Goal: Task Accomplishment & Management: Manage account settings

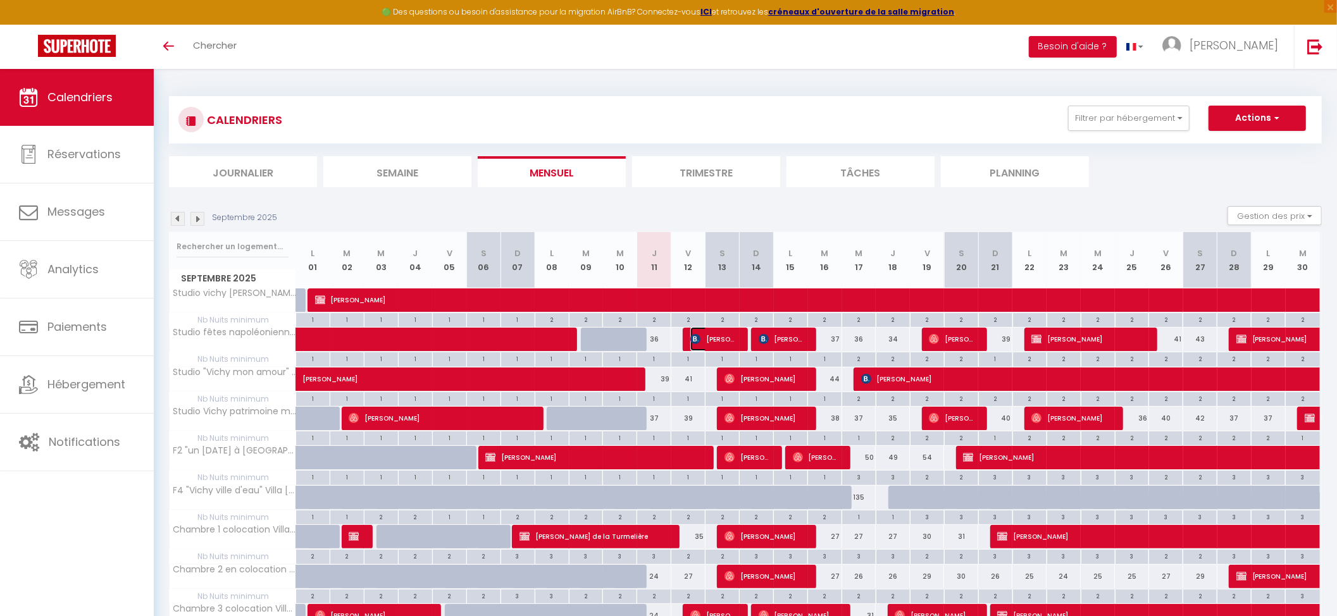
click at [722, 343] on span "[PERSON_NAME]" at bounding box center [713, 339] width 46 height 24
select select "OK"
select select "KO"
select select "1"
select select "0"
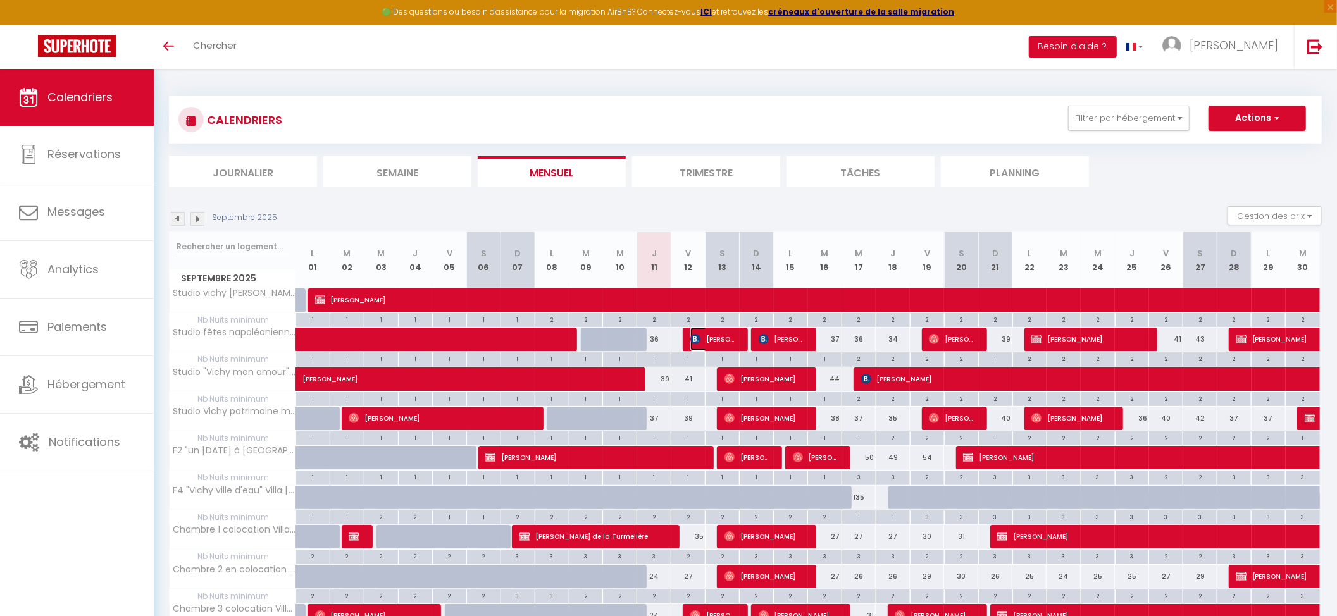
select select "1"
select select
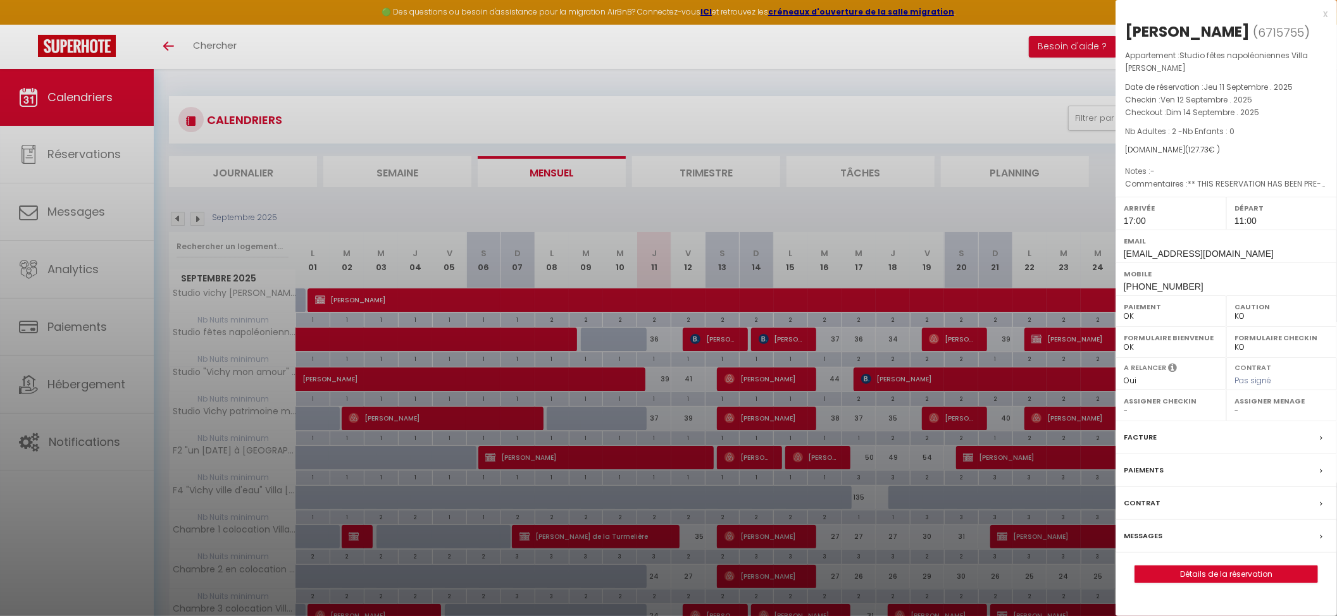
click at [897, 120] on div at bounding box center [668, 308] width 1337 height 616
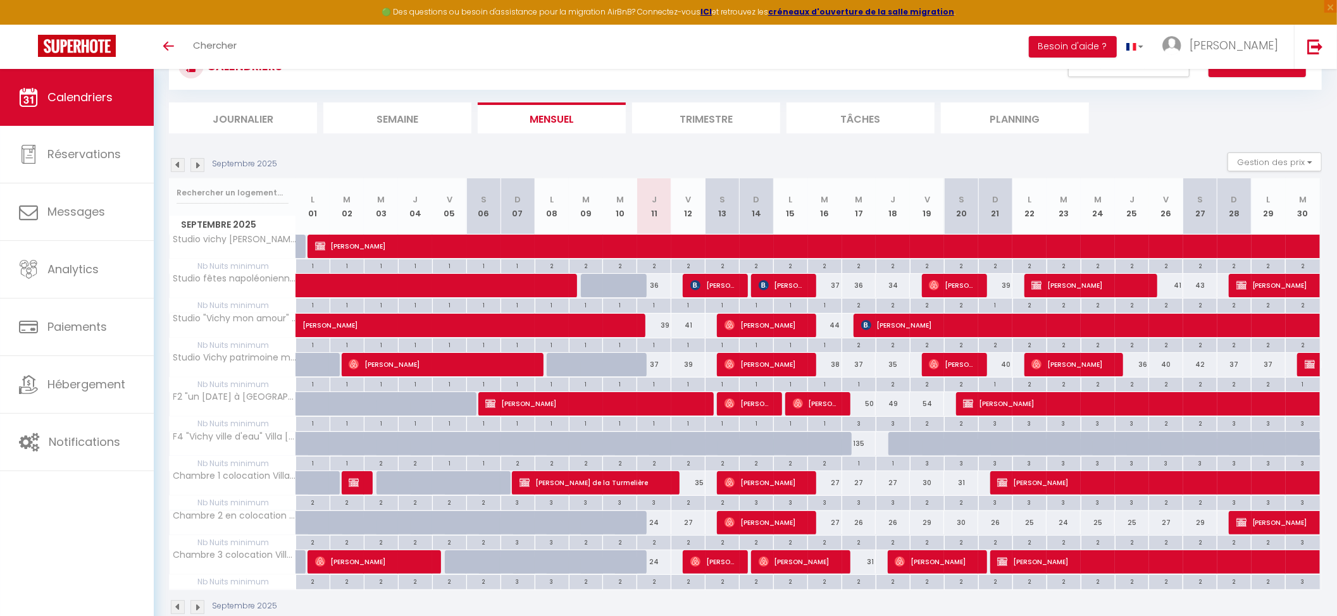
scroll to position [84, 0]
